Goal: Task Accomplishment & Management: Manage account settings

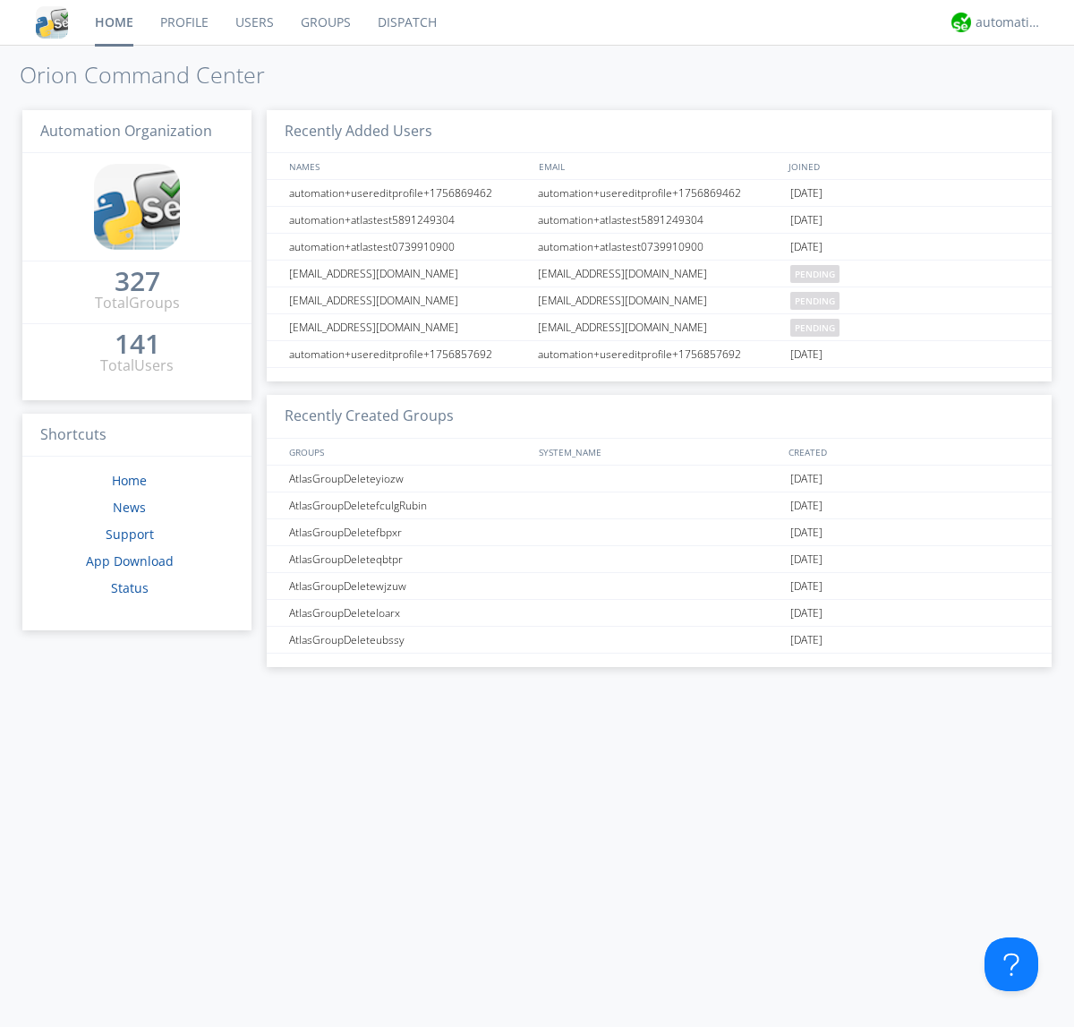
click at [324, 22] on link "Groups" at bounding box center [325, 22] width 77 height 45
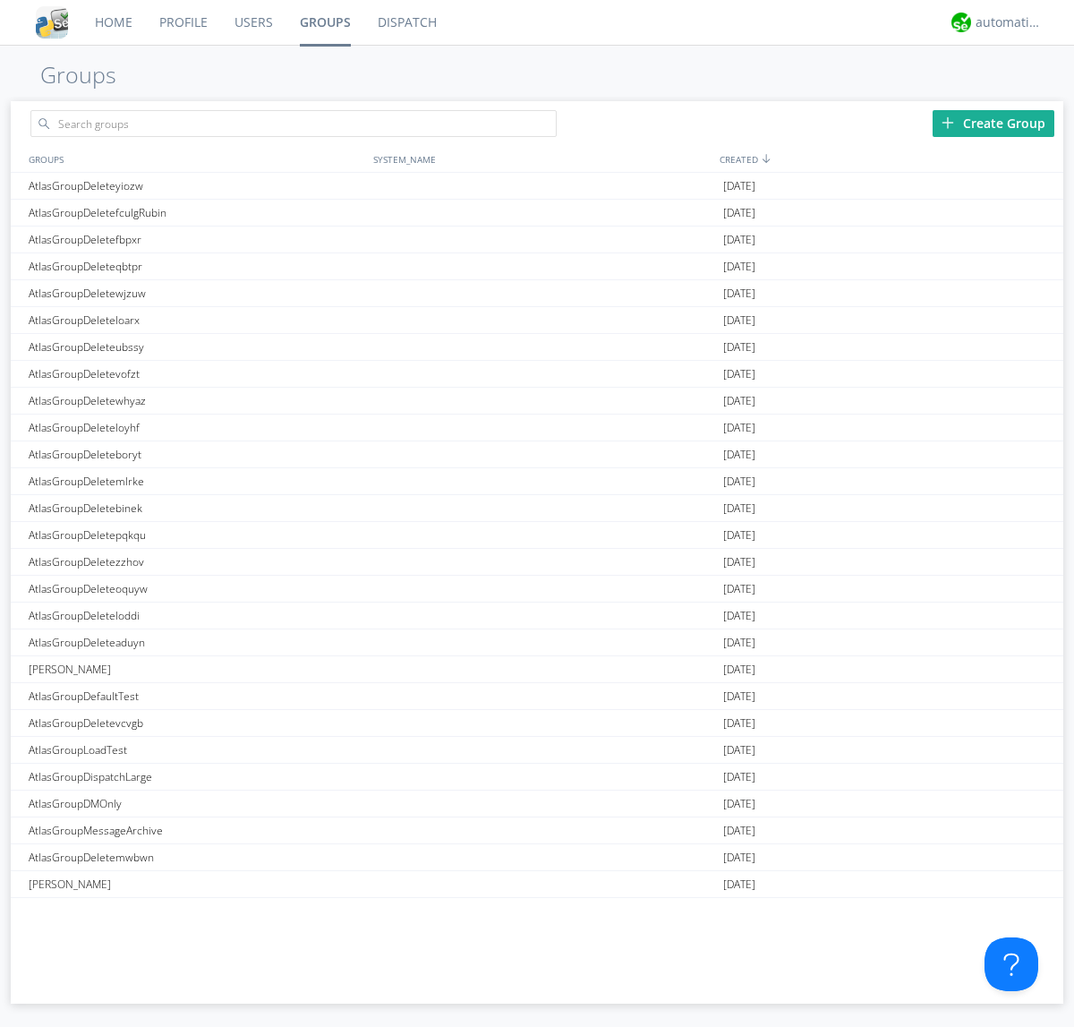
click at [993, 123] on div "Create Group" at bounding box center [994, 123] width 122 height 27
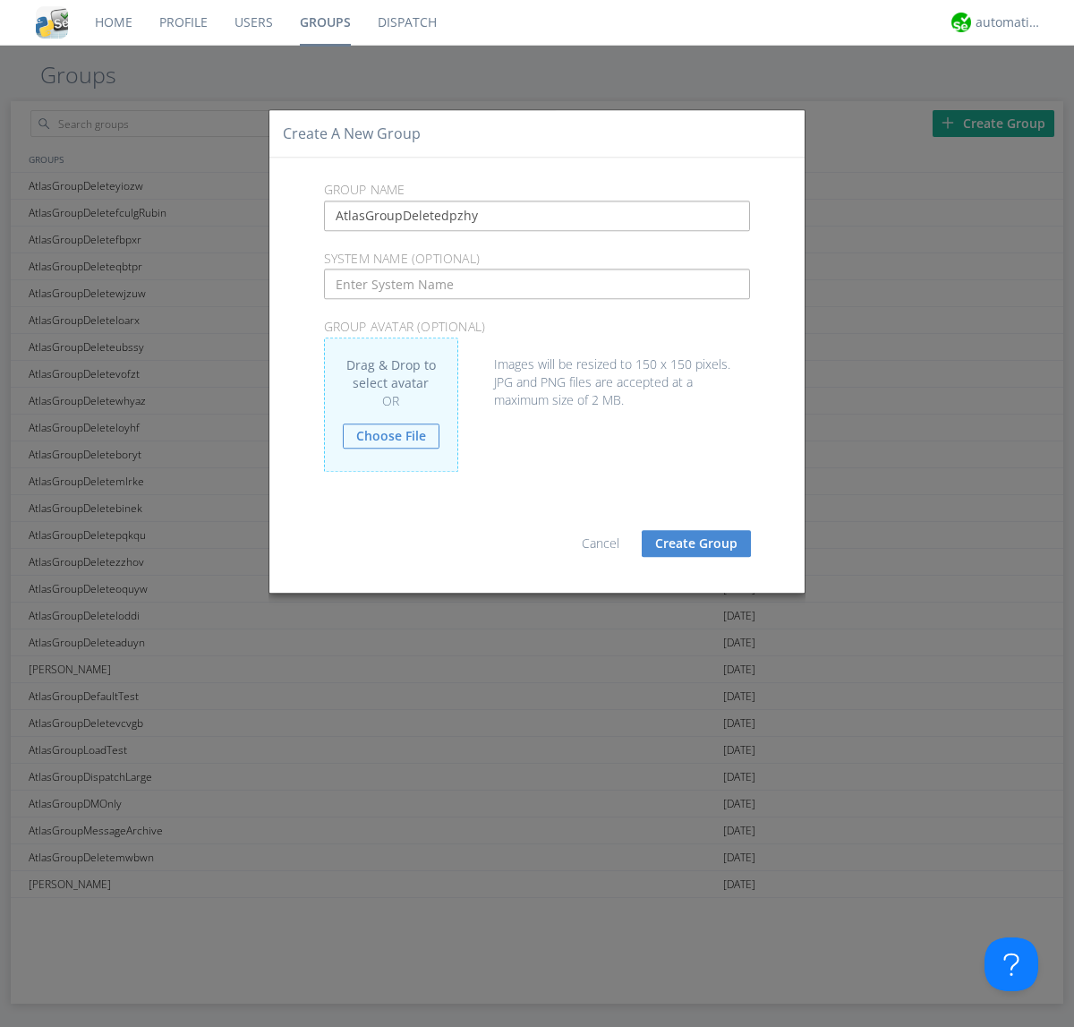
type input "AtlasGroupDeletedpzhy"
click at [696, 542] on button "Create Group" at bounding box center [696, 543] width 109 height 27
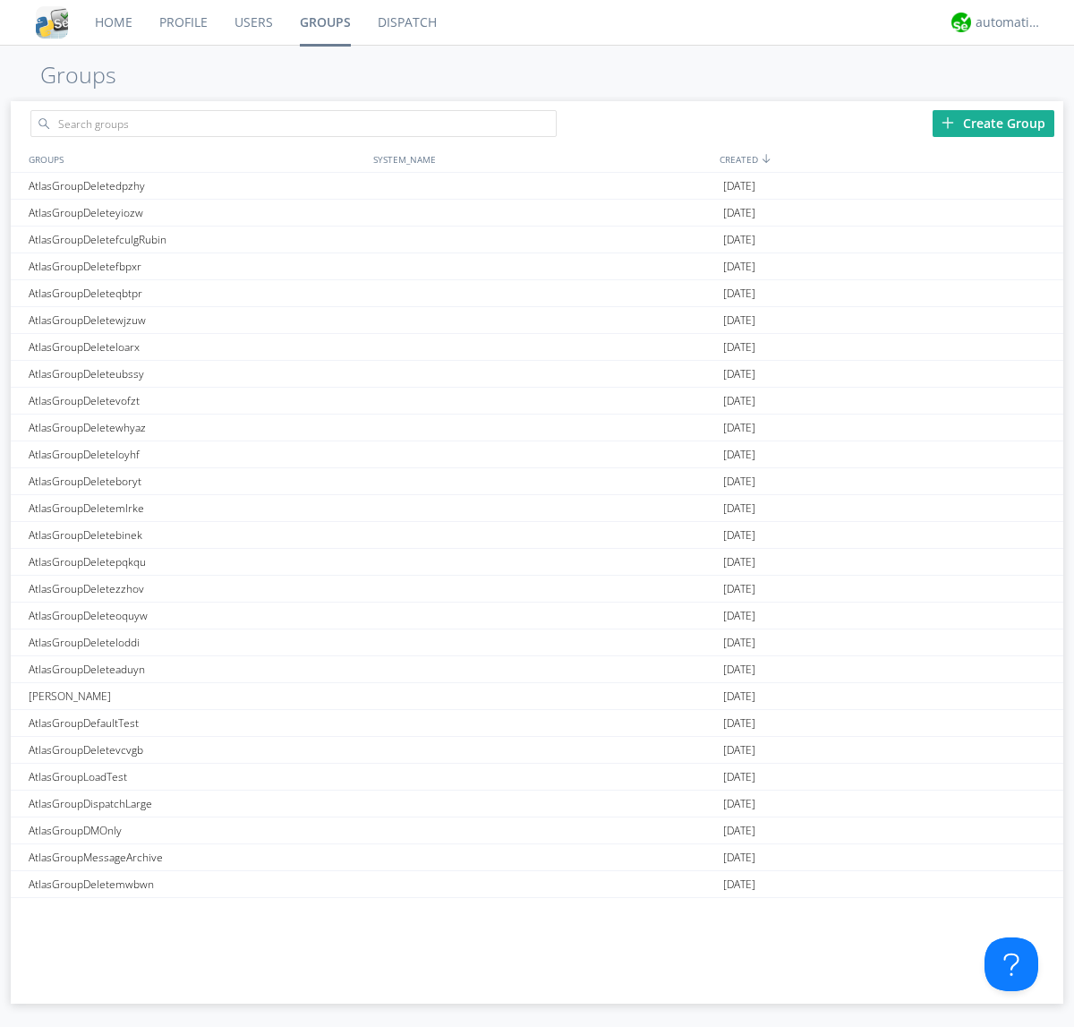
click at [324, 22] on link "Groups" at bounding box center [325, 22] width 78 height 45
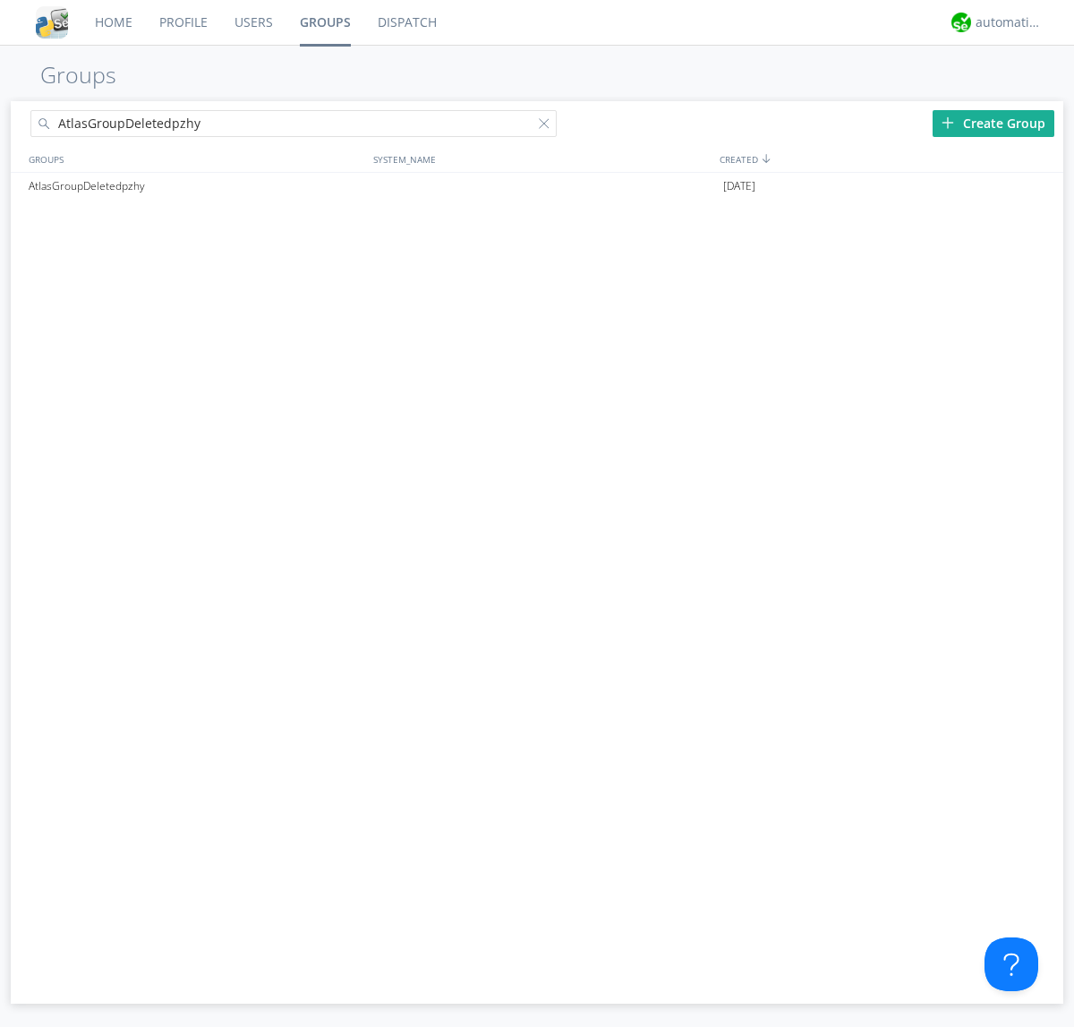
type input "AtlasGroupDeletedpzhy"
click at [548, 126] on div at bounding box center [548, 127] width 18 height 18
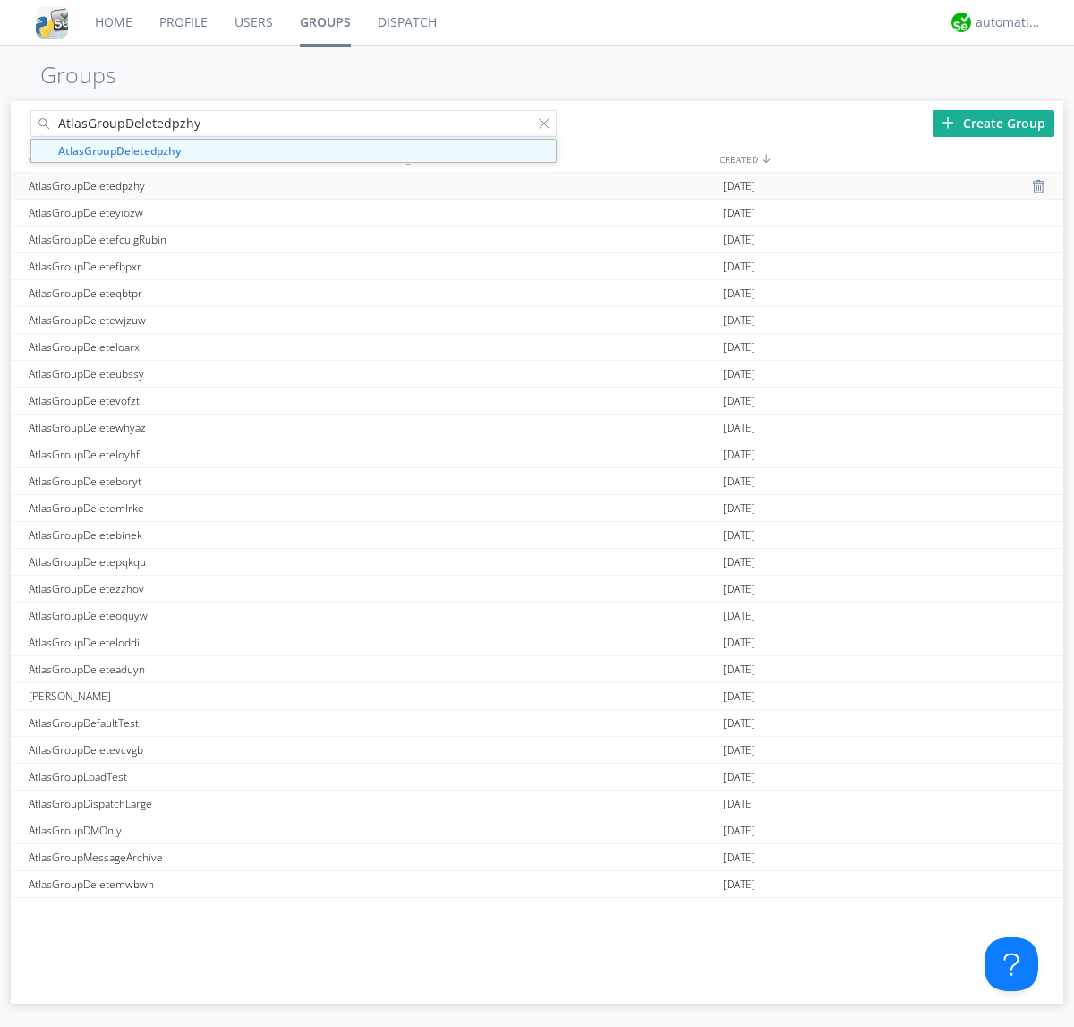
type input "AtlasGroupDeletedpzhy"
click at [196, 185] on div "AtlasGroupDeletedpzhy" at bounding box center [196, 186] width 345 height 26
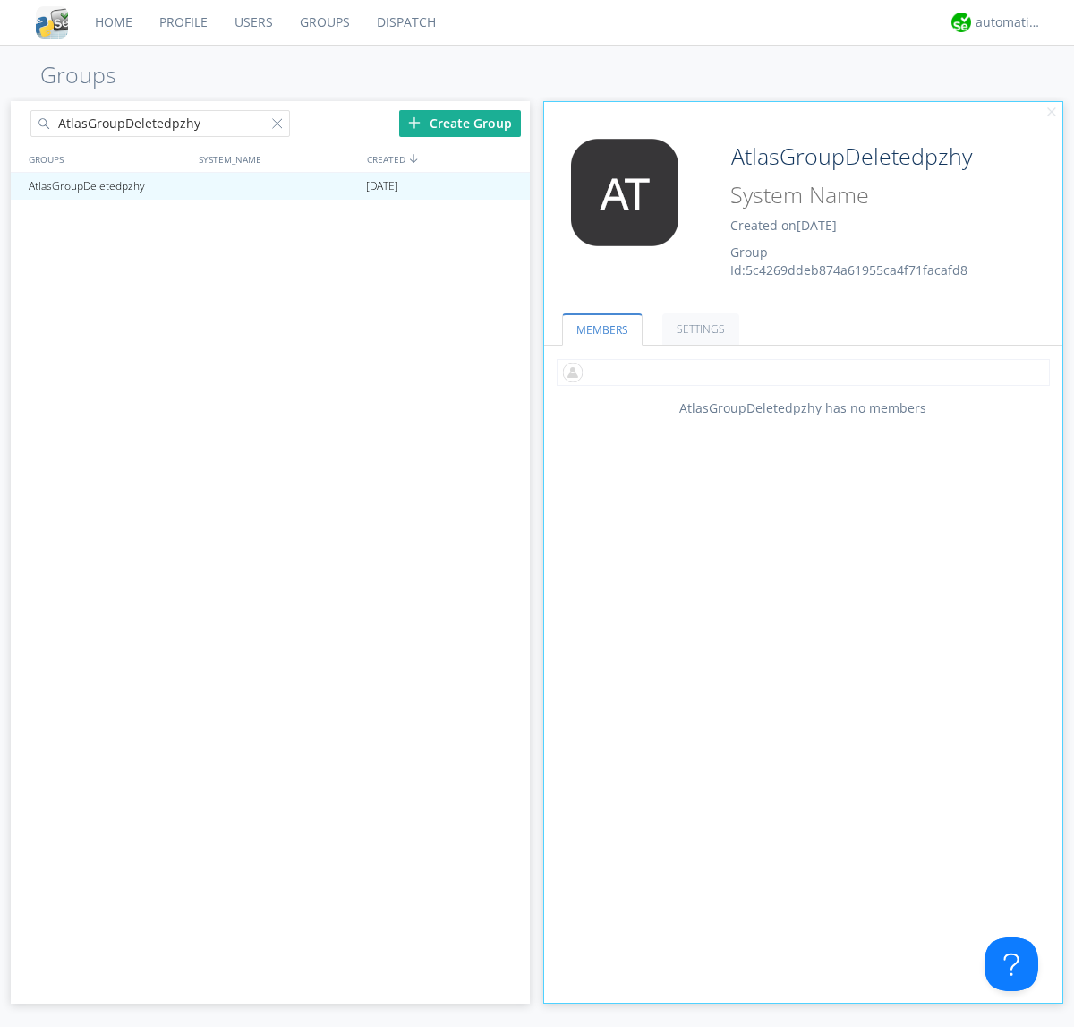
click at [803, 371] on input "text" at bounding box center [803, 372] width 493 height 27
type input "automation+atlas0005"
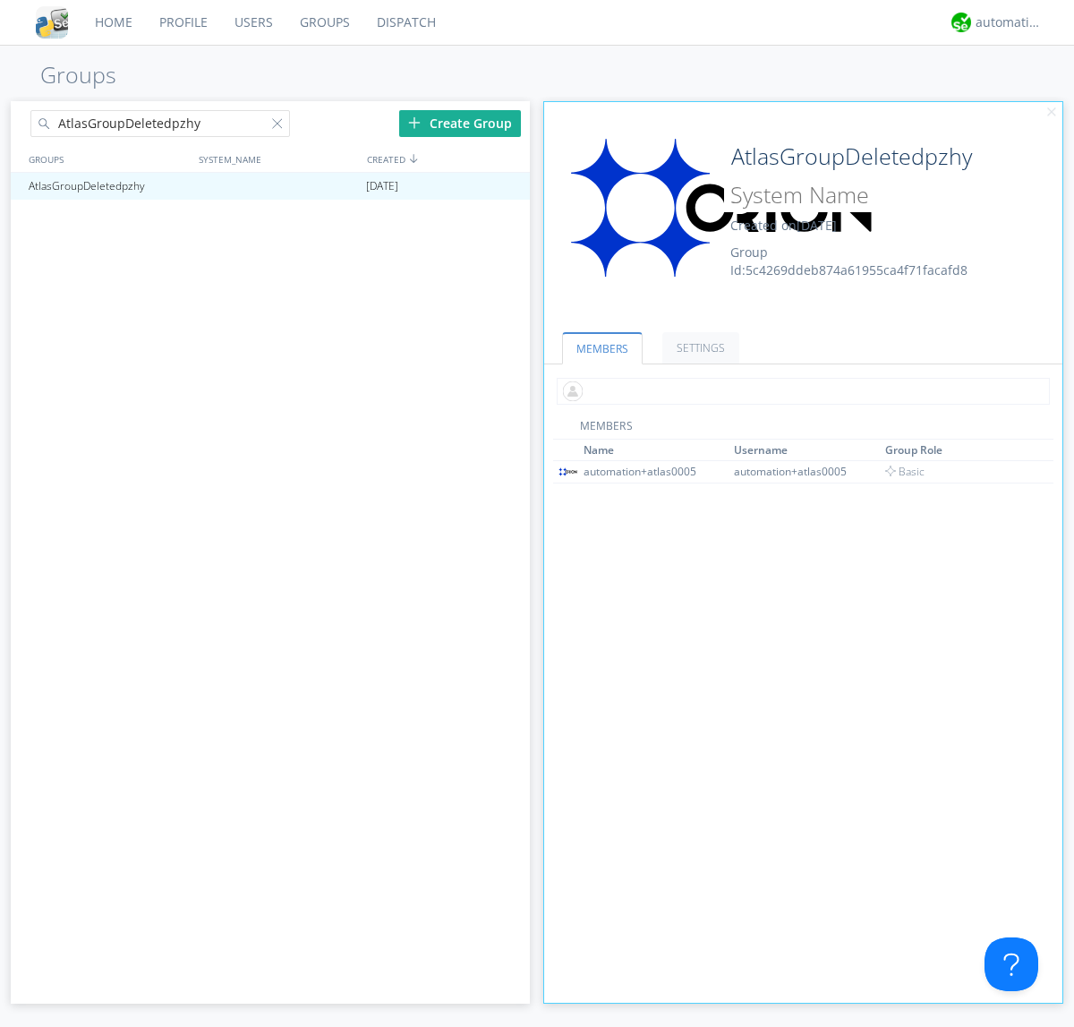
click at [799, 390] on input "text" at bounding box center [803, 391] width 493 height 27
type input "automation+atlas0004"
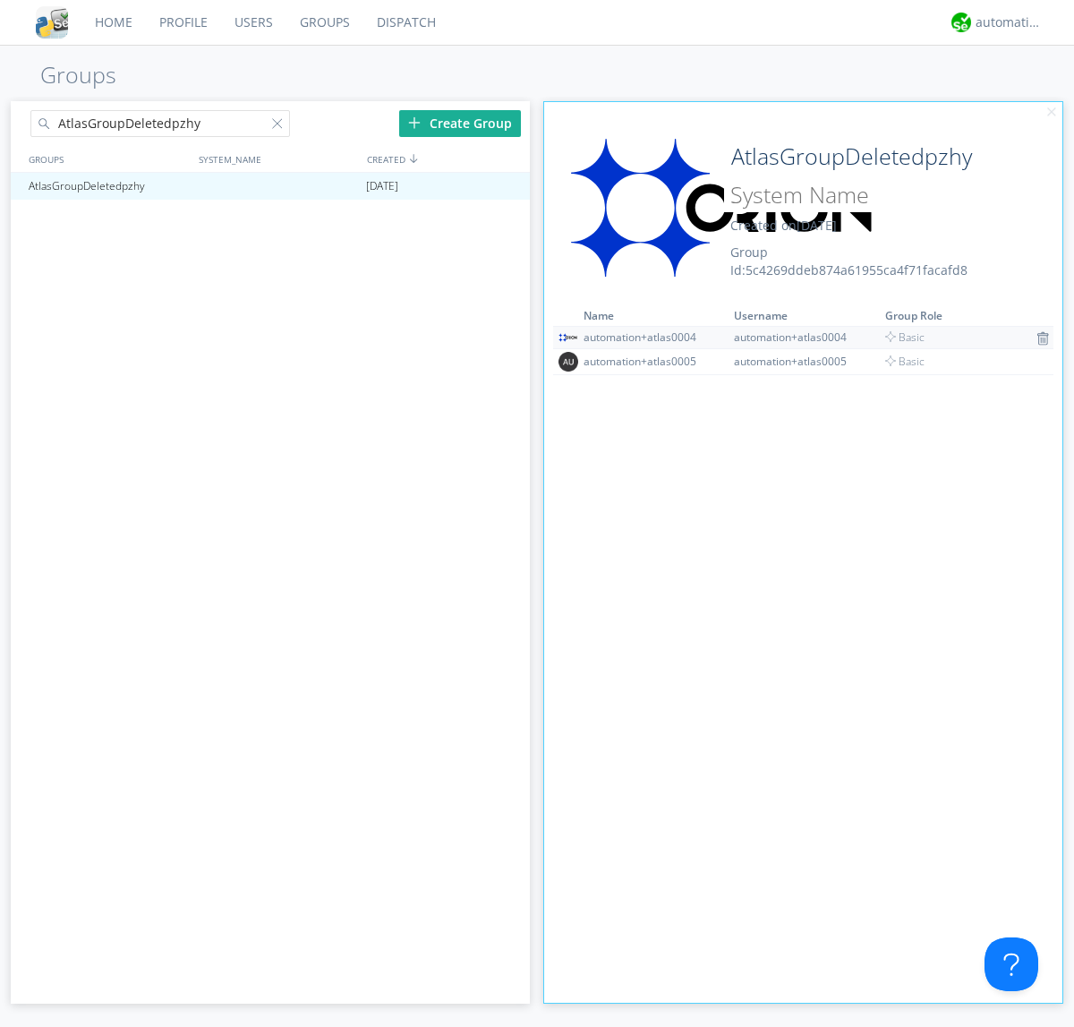
click at [1036, 337] on img at bounding box center [1042, 338] width 13 height 14
click at [507, 186] on div at bounding box center [507, 186] width 18 height 14
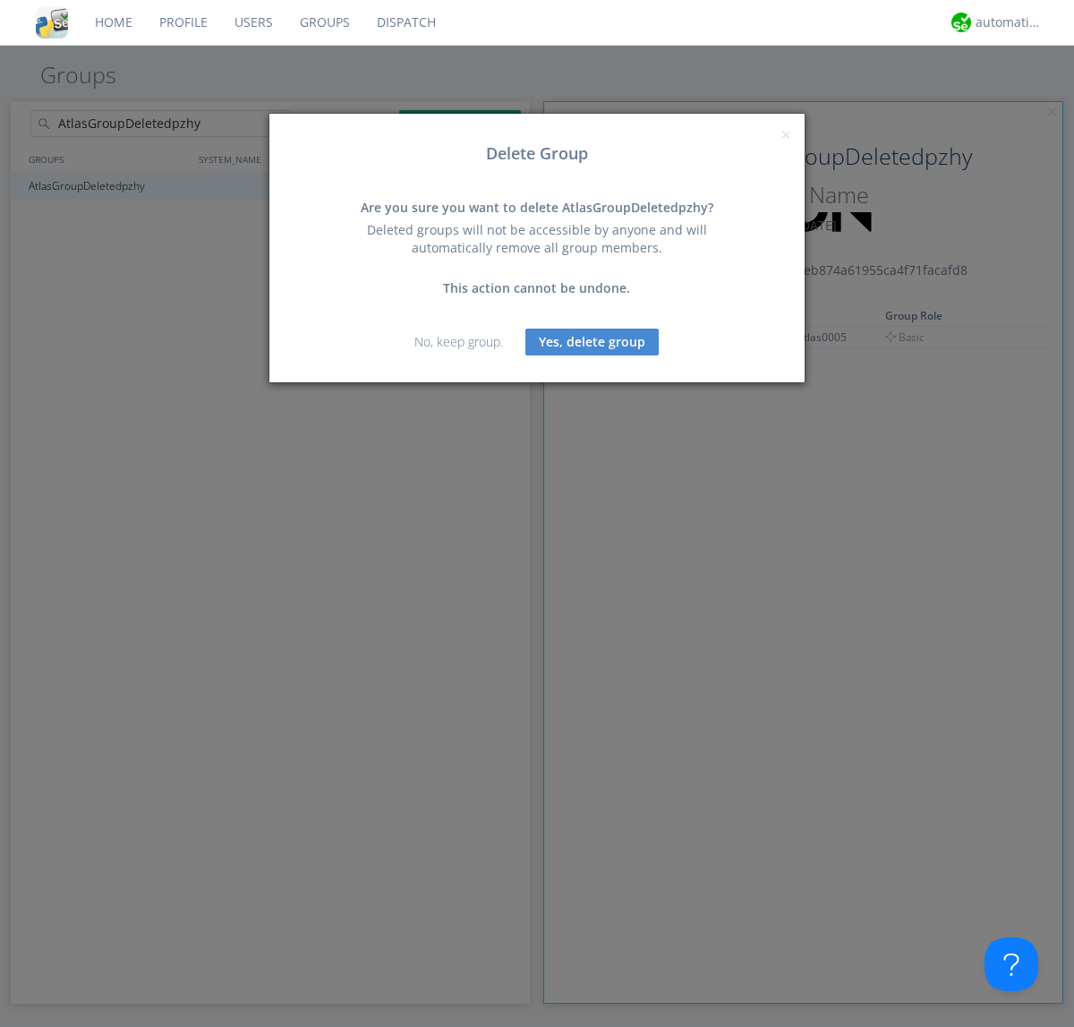
click at [592, 341] on button "Yes, delete group" at bounding box center [591, 341] width 133 height 27
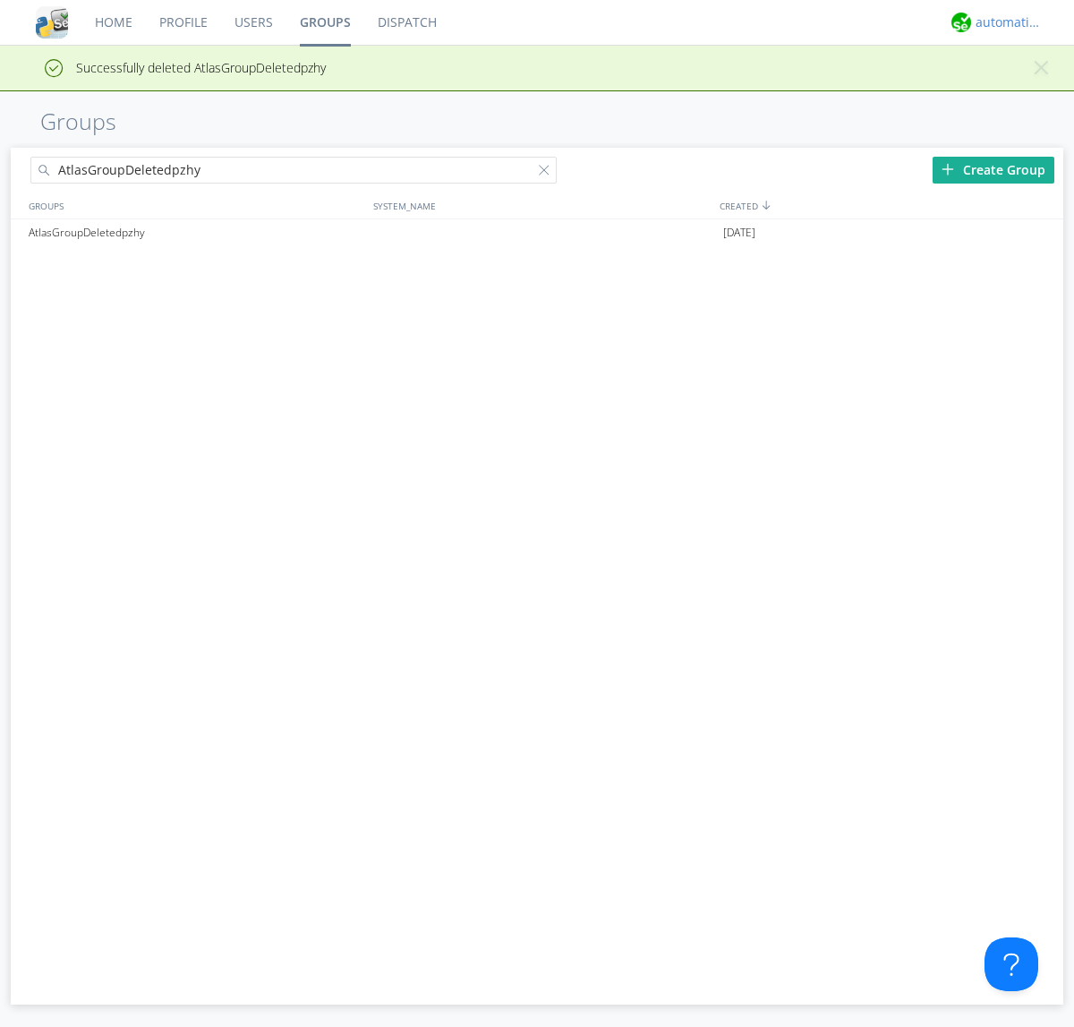
click at [1004, 22] on div "automation+atlas" at bounding box center [1009, 22] width 67 height 18
